Goal: Task Accomplishment & Management: Manage account settings

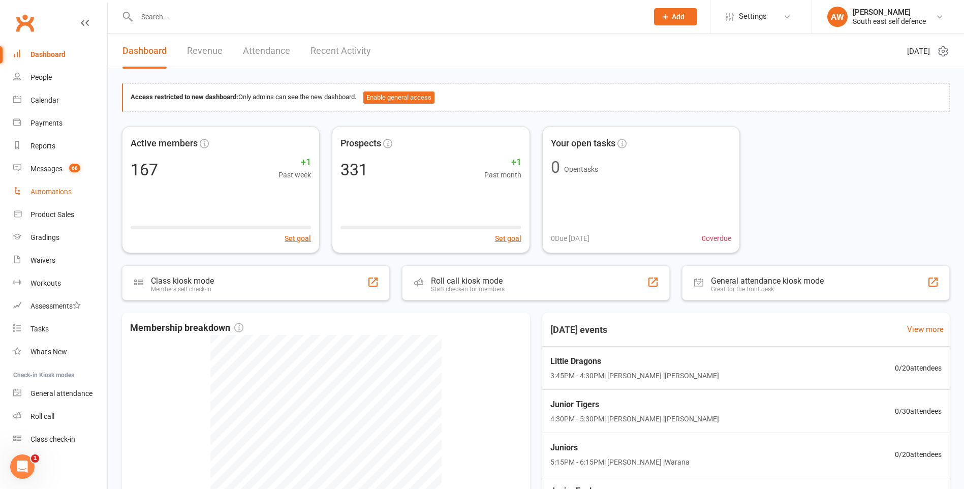
click at [52, 192] on div "Automations" at bounding box center [50, 191] width 41 height 8
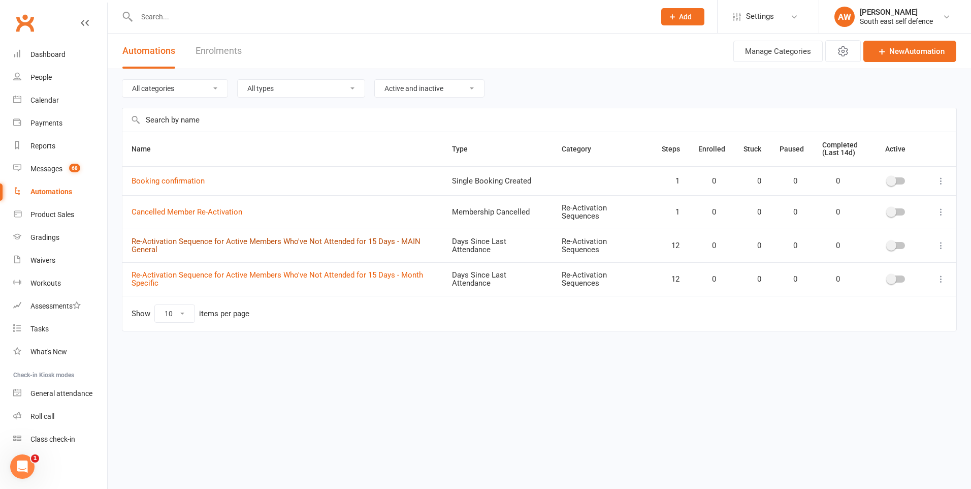
click at [210, 241] on link "Re-Activation Sequence for Active Members Who've Not Attended for 15 Days - MAI…" at bounding box center [276, 246] width 289 height 18
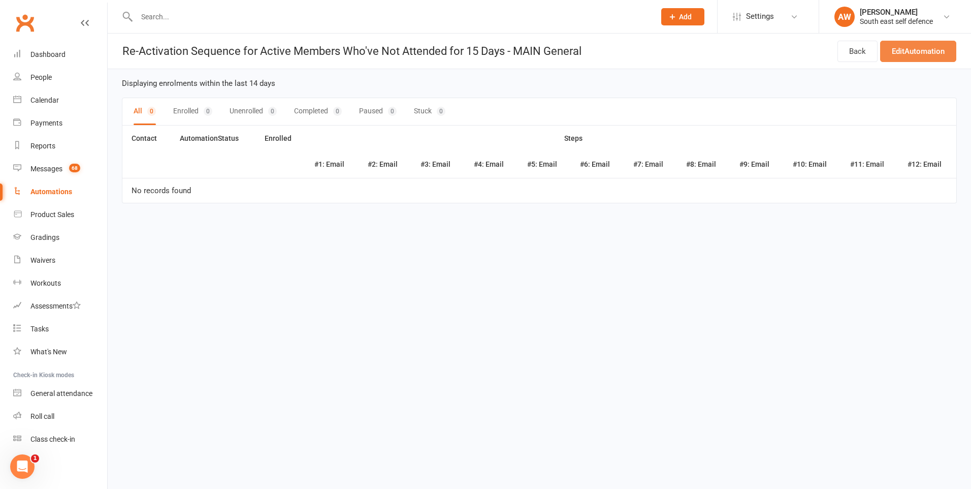
click at [910, 51] on link "Edit Automation" at bounding box center [918, 51] width 76 height 21
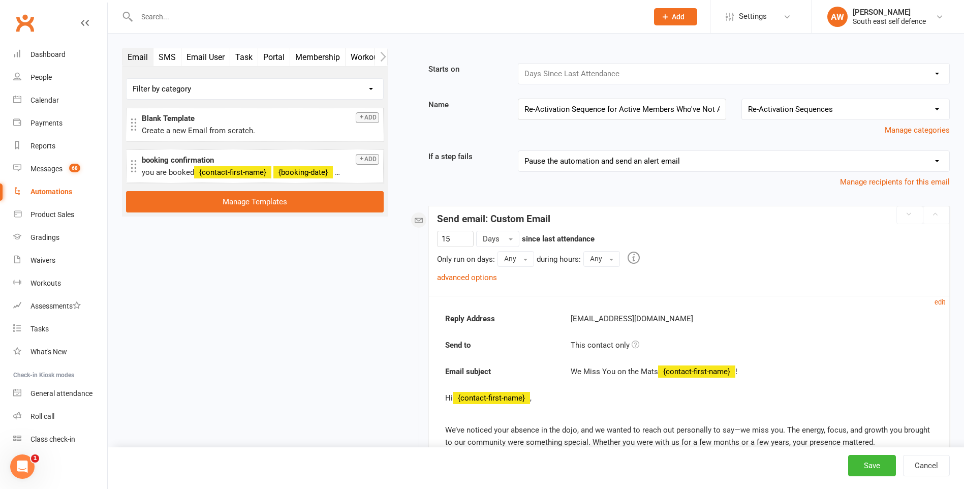
click at [56, 194] on div "Automations" at bounding box center [51, 191] width 42 height 8
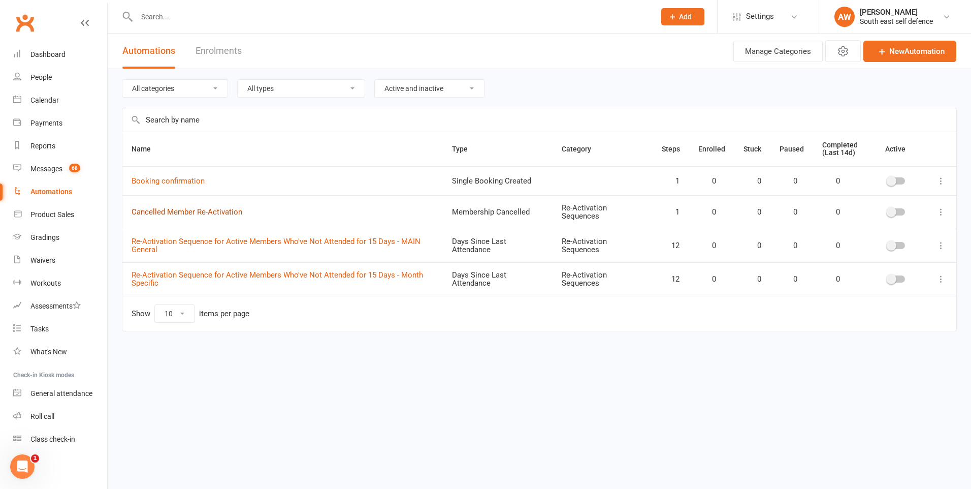
click at [188, 213] on link "Cancelled Member Re-Activation" at bounding box center [187, 211] width 111 height 9
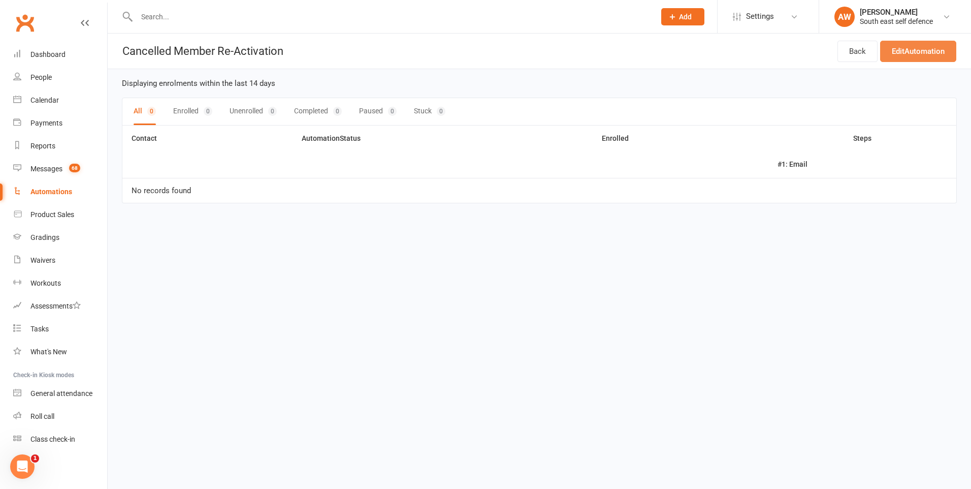
click at [920, 54] on link "Edit Automation" at bounding box center [918, 51] width 76 height 21
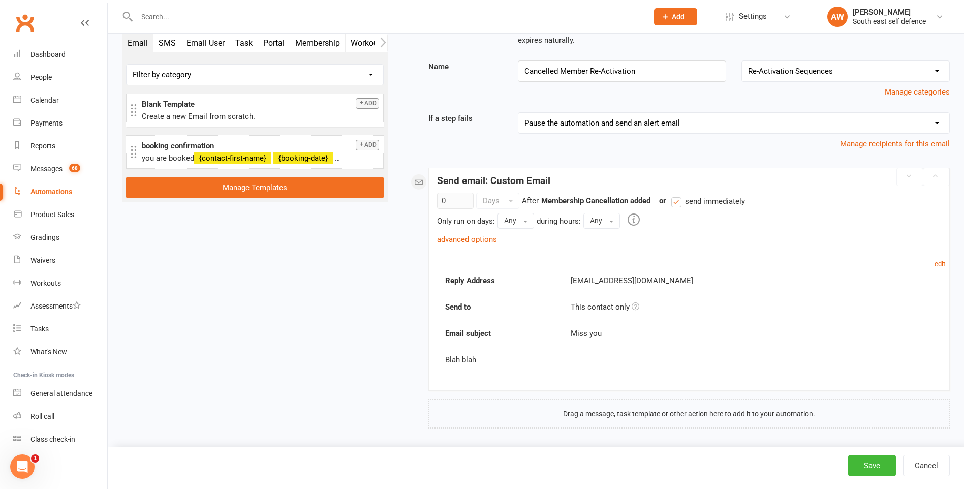
scroll to position [66, 0]
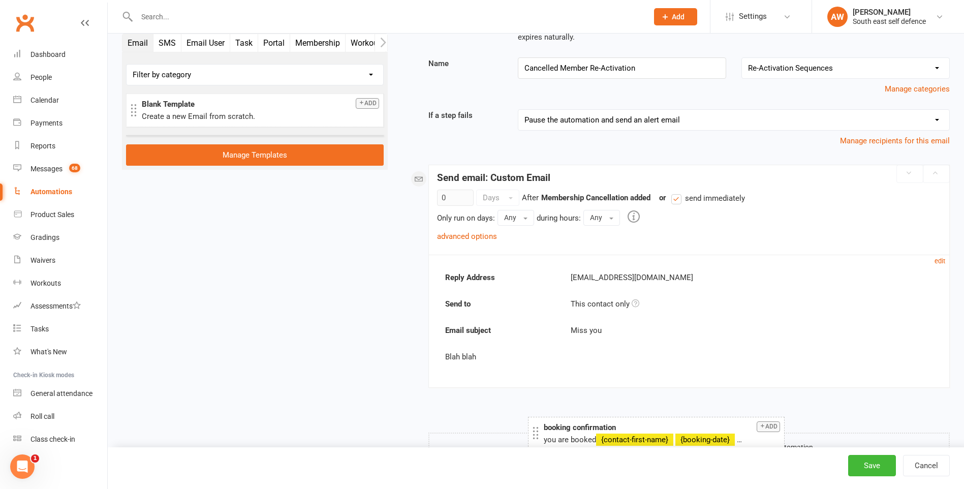
drag, startPoint x: 189, startPoint y: 149, endPoint x: 591, endPoint y: 430, distance: 489.8
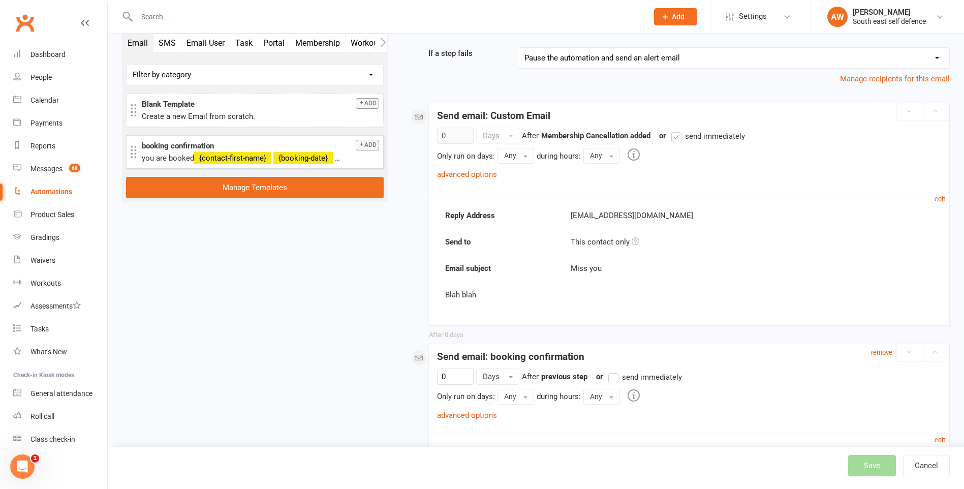
scroll to position [269, 0]
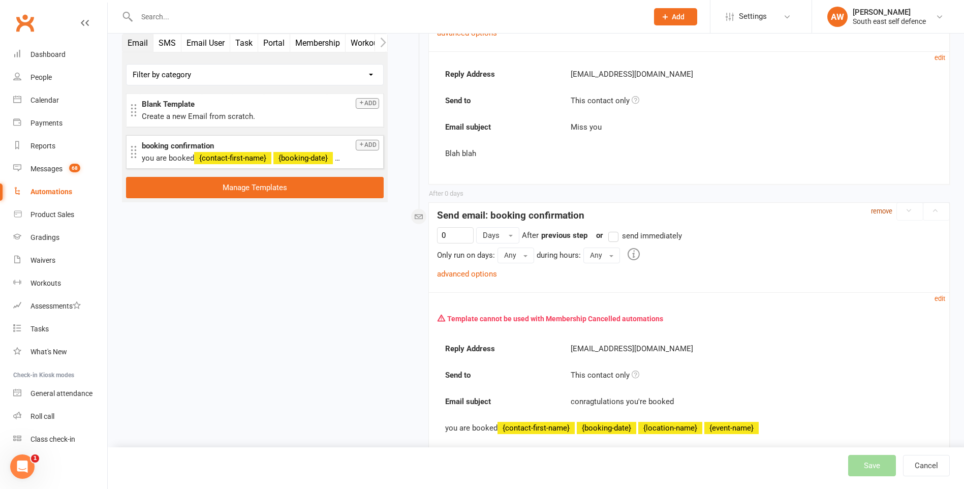
click at [881, 210] on small "remove" at bounding box center [881, 211] width 21 height 8
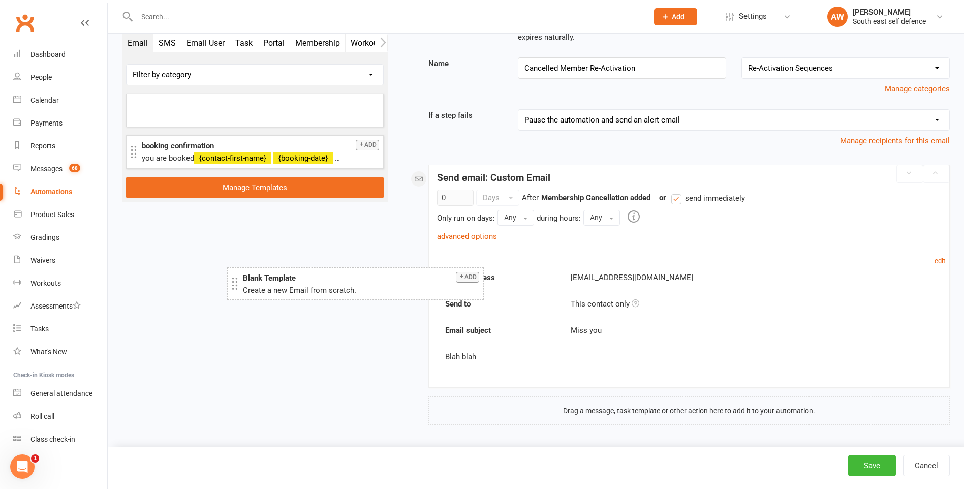
scroll to position [102, 0]
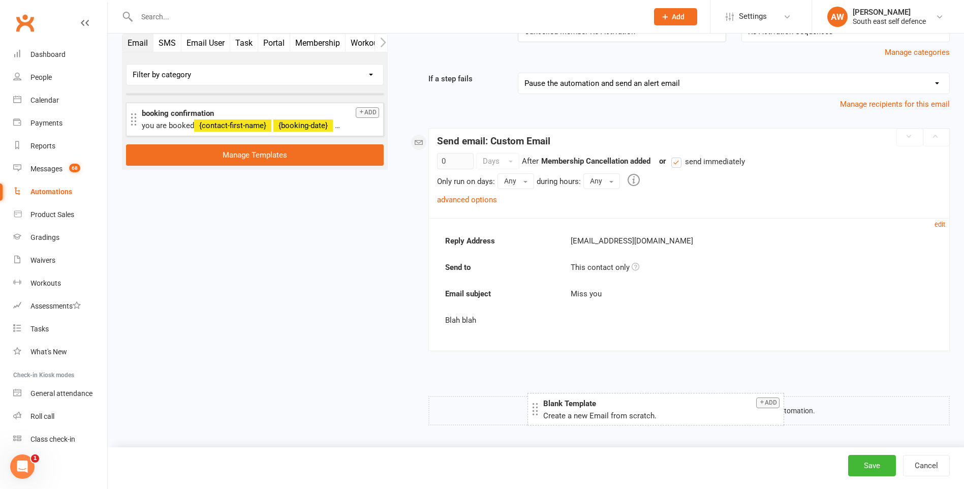
drag, startPoint x: 251, startPoint y: 113, endPoint x: 652, endPoint y: 411, distance: 499.8
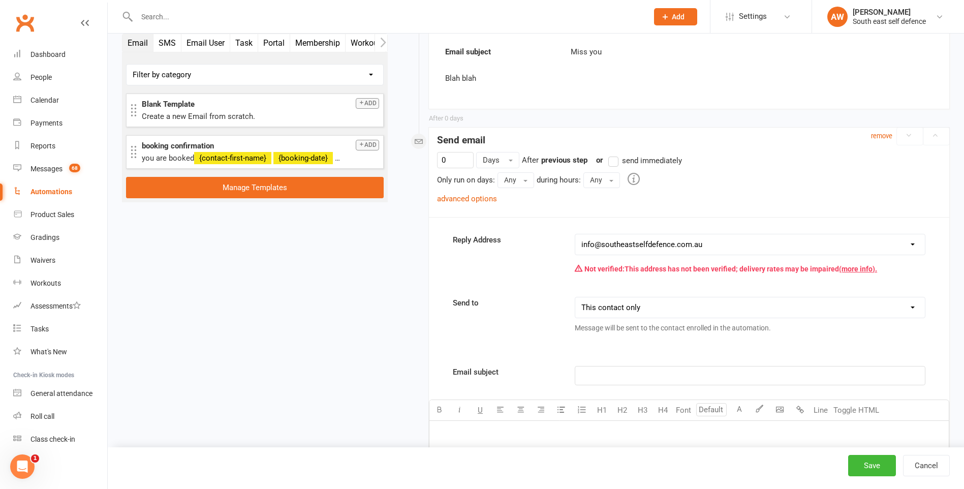
scroll to position [356, 0]
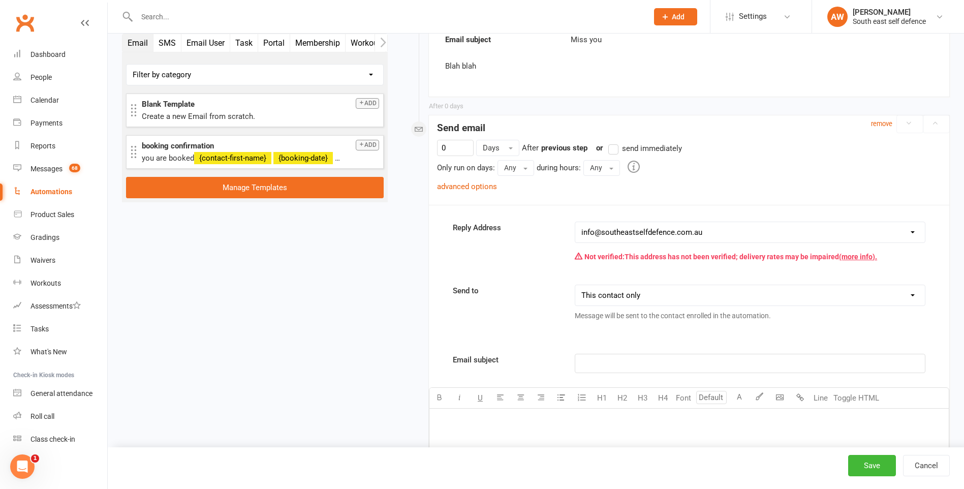
click at [608, 258] on strong "Not verified:" at bounding box center [604, 256] width 40 height 8
click at [576, 257] on div "Not verified: This address has not been verified; delivery rates may be impaire…" at bounding box center [750, 256] width 350 height 19
click at [857, 254] on link "(more info)." at bounding box center [858, 256] width 38 height 8
